Goal: Task Accomplishment & Management: Complete application form

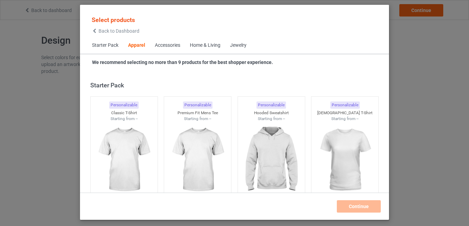
scroll to position [256, 0]
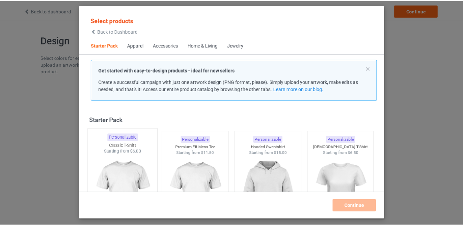
scroll to position [34, 0]
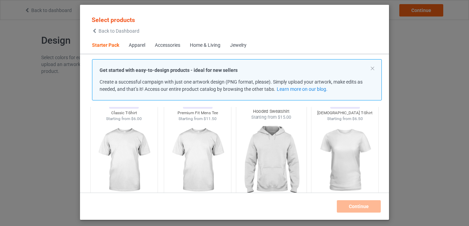
click at [251, 160] on img at bounding box center [271, 160] width 65 height 81
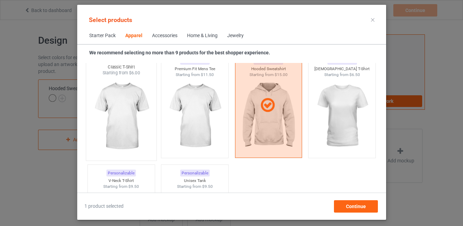
click at [116, 115] on img at bounding box center [121, 116] width 65 height 81
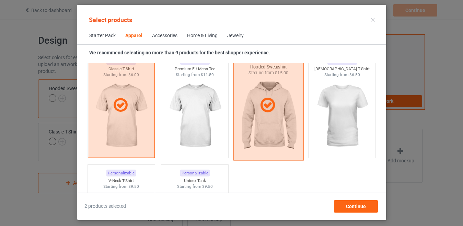
click at [263, 119] on div at bounding box center [268, 105] width 70 height 110
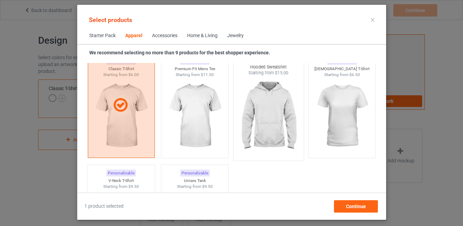
click at [263, 119] on img at bounding box center [268, 116] width 65 height 81
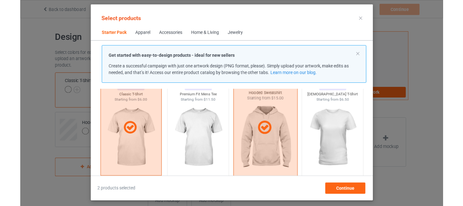
scroll to position [172, 0]
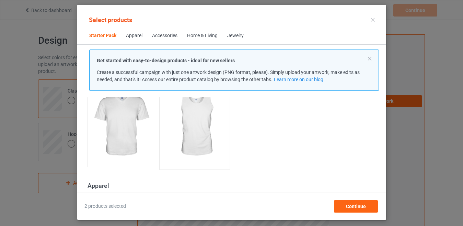
click at [189, 137] on img at bounding box center [194, 125] width 65 height 81
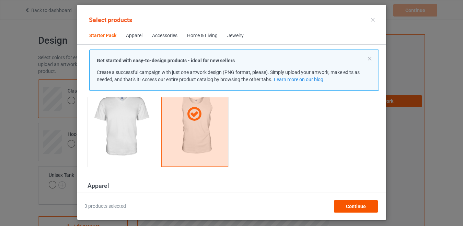
click at [355, 211] on div "Select products Starter Pack Apparel Accessories Home & Living Jewelry Get star…" at bounding box center [231, 112] width 309 height 215
drag, startPoint x: 352, startPoint y: 203, endPoint x: 153, endPoint y: 2, distance: 283.0
click at [351, 203] on span "Continue" at bounding box center [356, 205] width 20 height 5
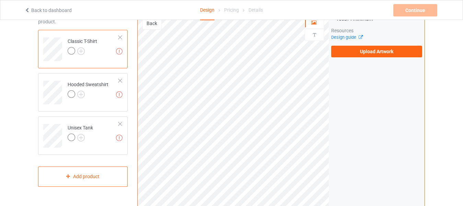
scroll to position [34, 0]
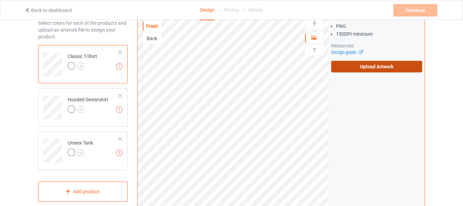
click at [367, 61] on label "Upload Artwork" at bounding box center [376, 67] width 91 height 12
click at [0, 0] on input "Upload Artwork" at bounding box center [0, 0] width 0 height 0
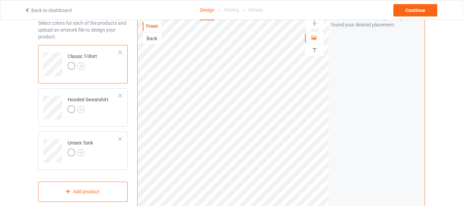
click at [82, 70] on div at bounding box center [83, 67] width 30 height 10
click at [80, 67] on img at bounding box center [81, 66] width 8 height 8
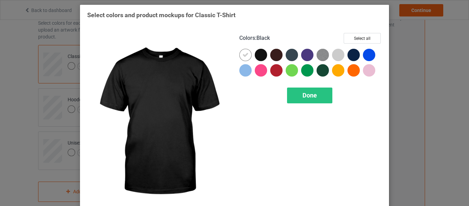
click at [259, 59] on div at bounding box center [261, 55] width 12 height 12
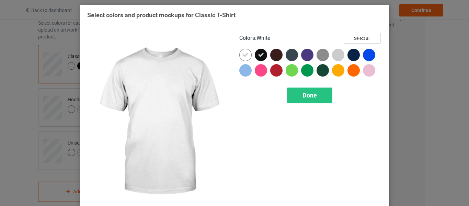
click at [242, 57] on icon at bounding box center [245, 55] width 6 height 6
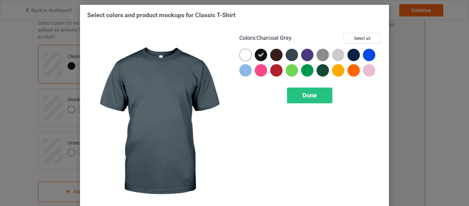
click at [292, 57] on div at bounding box center [292, 55] width 12 height 12
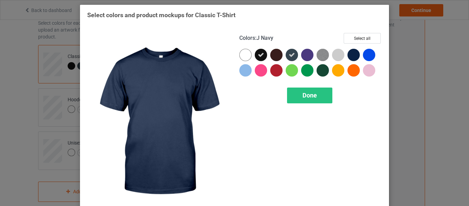
click at [354, 53] on div at bounding box center [353, 55] width 12 height 12
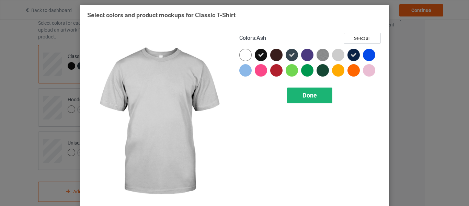
click at [311, 89] on div "Done" at bounding box center [309, 96] width 45 height 16
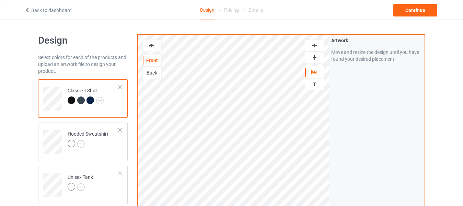
click at [318, 49] on div at bounding box center [314, 45] width 19 height 12
click at [315, 47] on img at bounding box center [314, 45] width 7 height 7
click at [315, 55] on img at bounding box center [314, 57] width 7 height 7
click at [93, 148] on div at bounding box center [88, 145] width 41 height 10
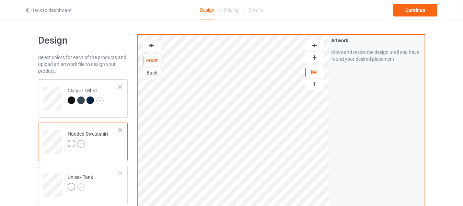
click at [80, 142] on img at bounding box center [81, 144] width 8 height 8
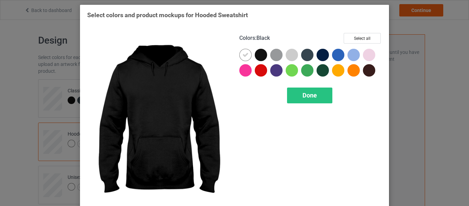
click at [255, 56] on div at bounding box center [261, 55] width 12 height 12
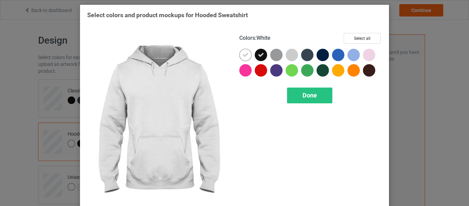
click at [243, 56] on icon at bounding box center [245, 55] width 6 height 6
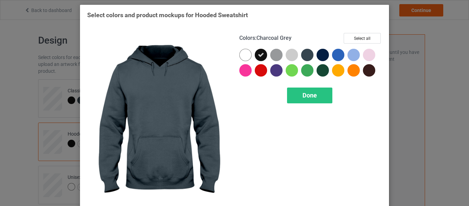
click at [304, 57] on div at bounding box center [307, 55] width 12 height 12
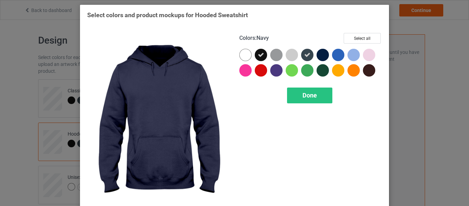
click at [320, 57] on div at bounding box center [322, 55] width 12 height 12
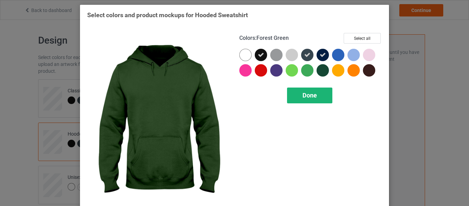
click at [311, 95] on span "Done" at bounding box center [309, 95] width 14 height 7
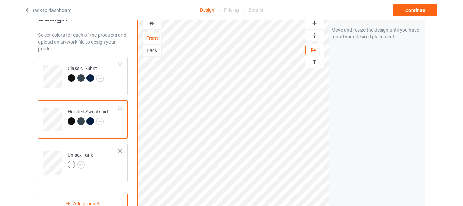
scroll to position [69, 0]
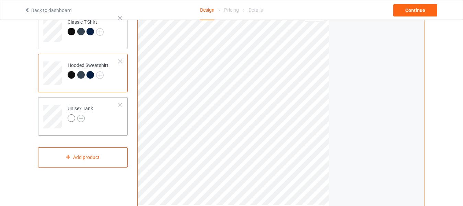
click at [80, 120] on img at bounding box center [81, 119] width 8 height 8
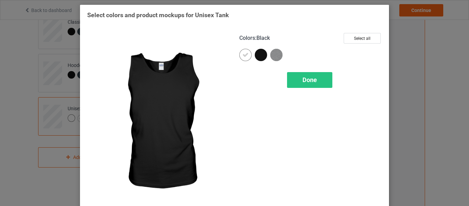
click at [258, 53] on div at bounding box center [261, 55] width 12 height 12
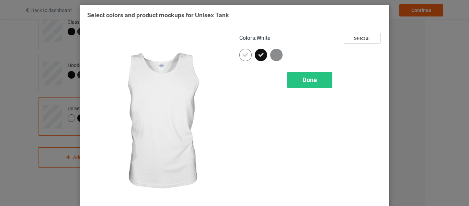
click at [244, 56] on icon at bounding box center [245, 55] width 6 height 6
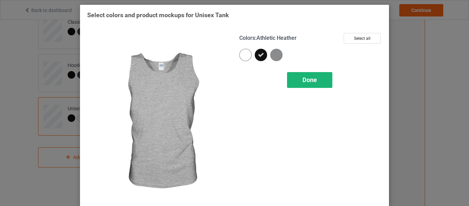
click at [302, 78] on span "Done" at bounding box center [309, 79] width 14 height 7
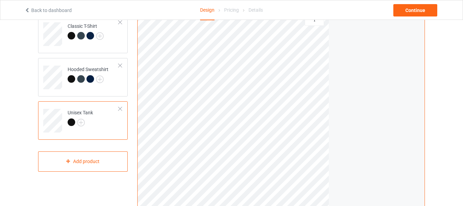
scroll to position [69, 0]
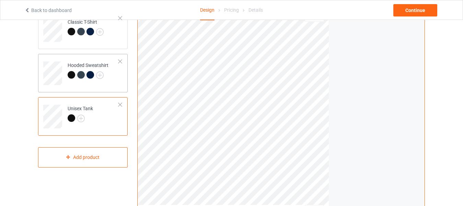
click at [112, 82] on td "Hooded Sweatshirt" at bounding box center [93, 71] width 59 height 28
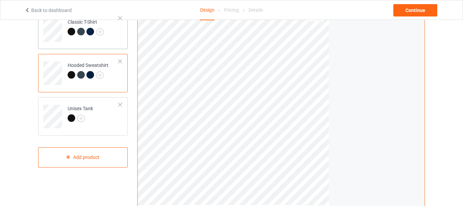
click at [124, 41] on div "Classic T-Shirt" at bounding box center [83, 30] width 90 height 38
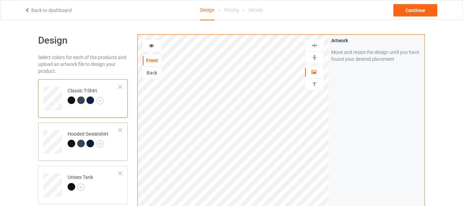
click at [116, 154] on div "Hooded Sweatshirt" at bounding box center [83, 142] width 90 height 38
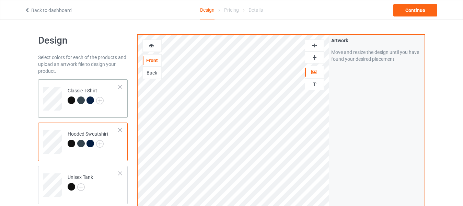
click at [119, 103] on td "Classic T-Shirt" at bounding box center [93, 96] width 59 height 28
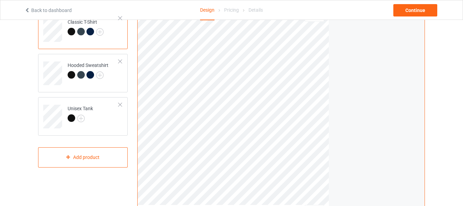
scroll to position [34, 0]
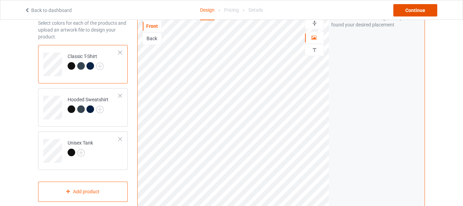
click at [410, 8] on div "Continue" at bounding box center [415, 10] width 44 height 12
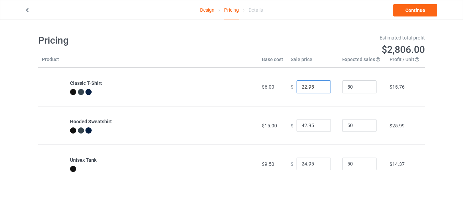
click at [319, 88] on input "21.95" at bounding box center [314, 86] width 34 height 13
click at [318, 88] on input "20.95" at bounding box center [314, 86] width 34 height 13
click at [318, 88] on input "19.95" at bounding box center [314, 86] width 34 height 13
click at [320, 88] on input "18.95" at bounding box center [314, 86] width 34 height 13
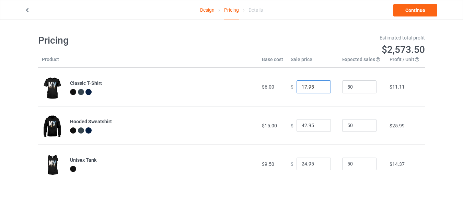
click at [320, 88] on input "17.95" at bounding box center [314, 86] width 34 height 13
type input "16.95"
click at [320, 88] on input "16.95" at bounding box center [314, 86] width 34 height 13
click at [318, 128] on input "41.95" at bounding box center [314, 125] width 34 height 13
click at [318, 128] on input "40.95" at bounding box center [314, 125] width 34 height 13
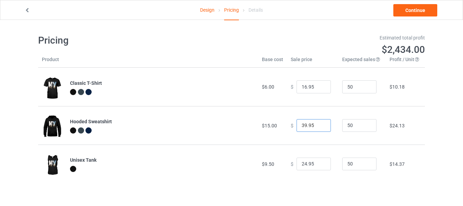
click at [318, 128] on input "39.95" at bounding box center [314, 125] width 34 height 13
click at [318, 128] on input "38.95" at bounding box center [314, 125] width 34 height 13
click at [318, 128] on input "37.95" at bounding box center [314, 125] width 34 height 13
click at [318, 128] on input "36.95" at bounding box center [314, 125] width 34 height 13
click at [318, 128] on input "35.95" at bounding box center [314, 125] width 34 height 13
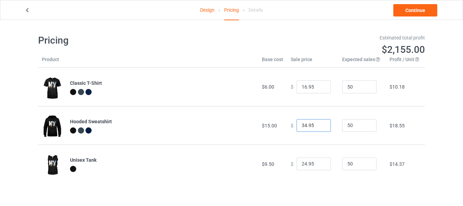
click at [318, 128] on input "34.95" at bounding box center [314, 125] width 34 height 13
click at [318, 128] on input "33.95" at bounding box center [314, 125] width 34 height 13
click at [318, 128] on input "32.95" at bounding box center [314, 125] width 34 height 13
click at [318, 128] on input "31.95" at bounding box center [314, 125] width 34 height 13
click at [318, 128] on input "30.95" at bounding box center [314, 125] width 34 height 13
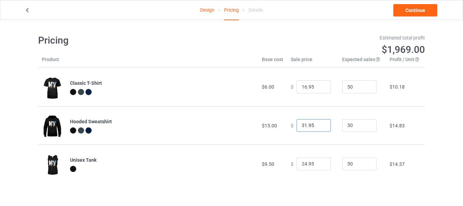
type input "31.95"
click at [318, 122] on input "31.95" at bounding box center [314, 125] width 34 height 13
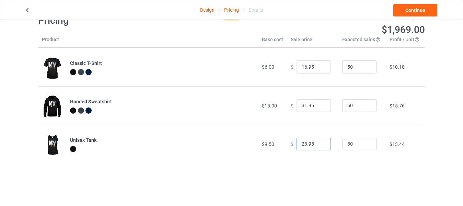
click at [320, 146] on input "23.95" at bounding box center [314, 144] width 34 height 13
click at [320, 146] on input "22.95" at bounding box center [314, 144] width 34 height 13
click at [320, 146] on input "21.95" at bounding box center [314, 144] width 34 height 13
type input "20.95"
click at [320, 146] on input "20.95" at bounding box center [314, 144] width 34 height 13
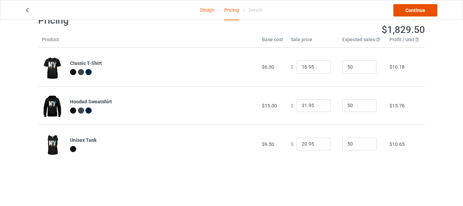
click at [395, 14] on link "Continue" at bounding box center [415, 10] width 44 height 12
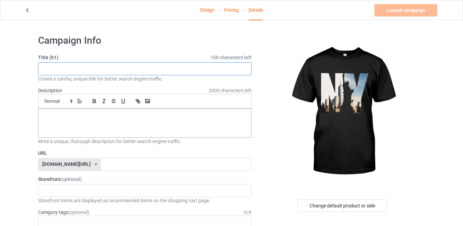
click at [74, 69] on input "text" at bounding box center [145, 68] width 214 height 13
paste input "YC Skyline & Statue of Liberty"
type input "YC Skyline & Statue of Liberty"
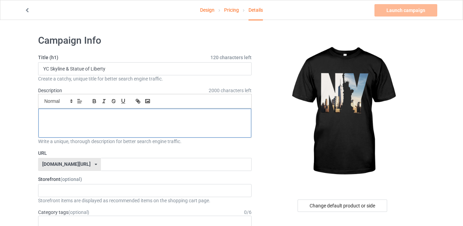
click at [76, 119] on p at bounding box center [145, 116] width 202 height 7
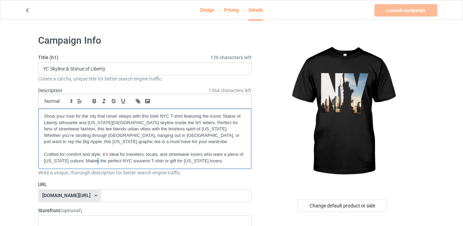
click at [95, 166] on div "Show your love for the city that never sleeps with this bold NYC T-shirt featur…" at bounding box center [144, 138] width 213 height 60
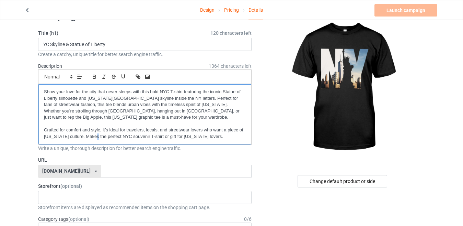
scroll to position [103, 0]
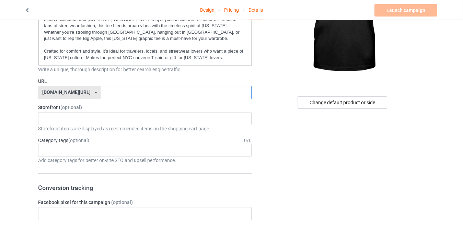
click at [103, 91] on input "text" at bounding box center [176, 92] width 150 height 13
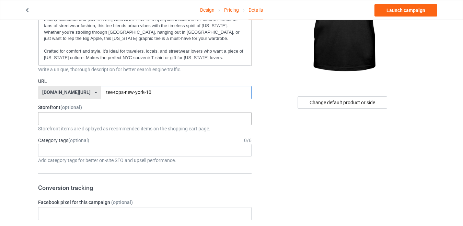
type input "tee-tops-new-york-10"
click at [68, 121] on div "TOPS-TEE 68028ed44c8a54002e9ad4be" at bounding box center [145, 118] width 214 height 13
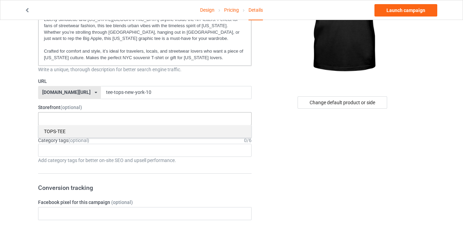
click at [66, 132] on div "TOPS-TEE" at bounding box center [144, 131] width 213 height 13
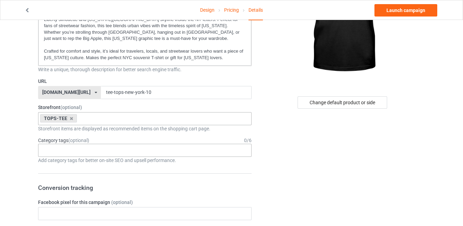
click at [69, 150] on div "Age > [DEMOGRAPHIC_DATA] > 1 Age > [DEMOGRAPHIC_DATA] Months > 1 Month Age > [D…" at bounding box center [145, 149] width 214 height 13
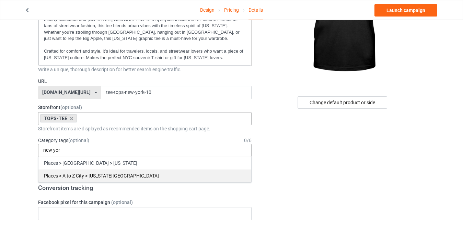
type input "new yor"
click at [96, 170] on div "Places > A to Z City > [US_STATE][GEOGRAPHIC_DATA]" at bounding box center [144, 175] width 213 height 13
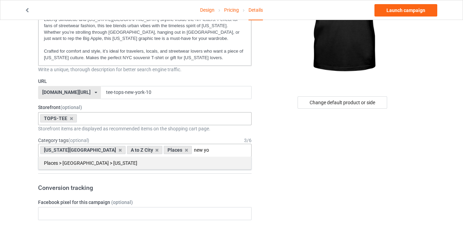
type input "new yo"
click at [96, 163] on div "Places > [GEOGRAPHIC_DATA] > [US_STATE]" at bounding box center [144, 162] width 213 height 13
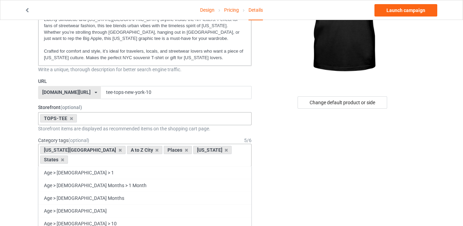
click at [232, 107] on label "Storefront (optional)" at bounding box center [145, 107] width 214 height 7
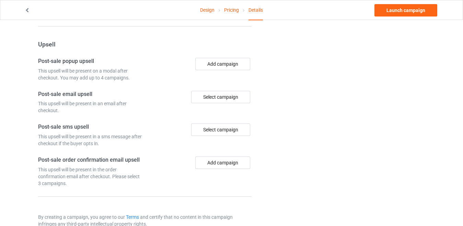
scroll to position [537, 0]
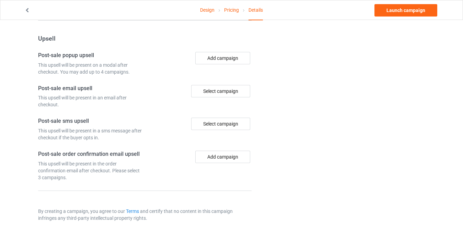
click at [209, 6] on link "Design" at bounding box center [207, 9] width 14 height 19
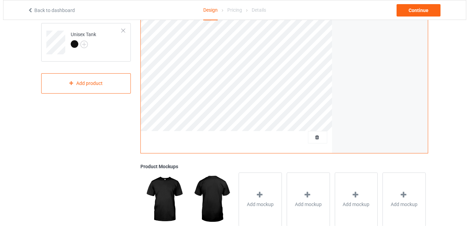
scroll to position [172, 0]
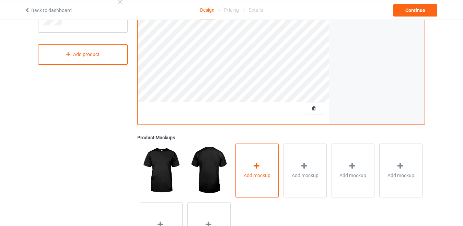
click at [250, 177] on span "Add mockup" at bounding box center [257, 175] width 27 height 7
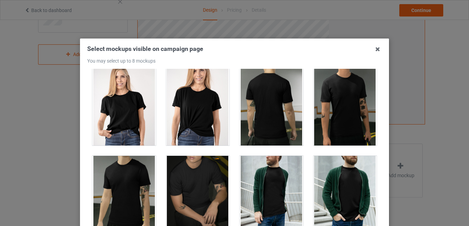
scroll to position [1201, 0]
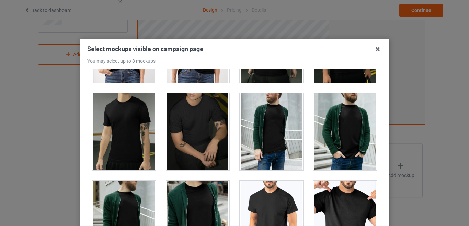
click at [211, 138] on div at bounding box center [198, 131] width 64 height 77
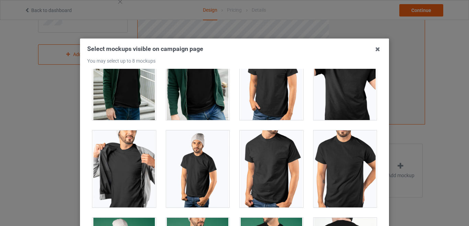
scroll to position [1249, 0]
